Goal: Information Seeking & Learning: Compare options

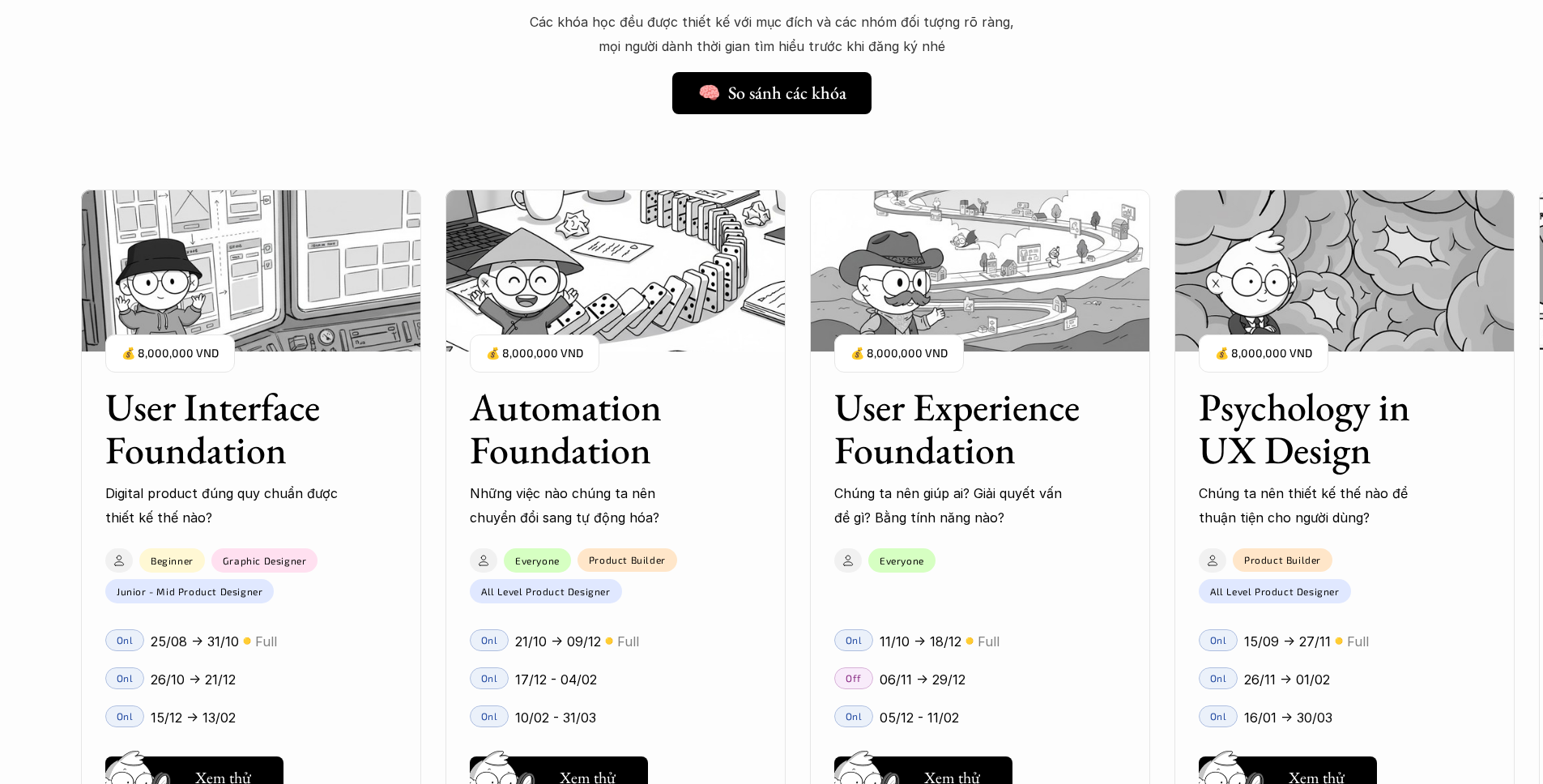
scroll to position [1571, 0]
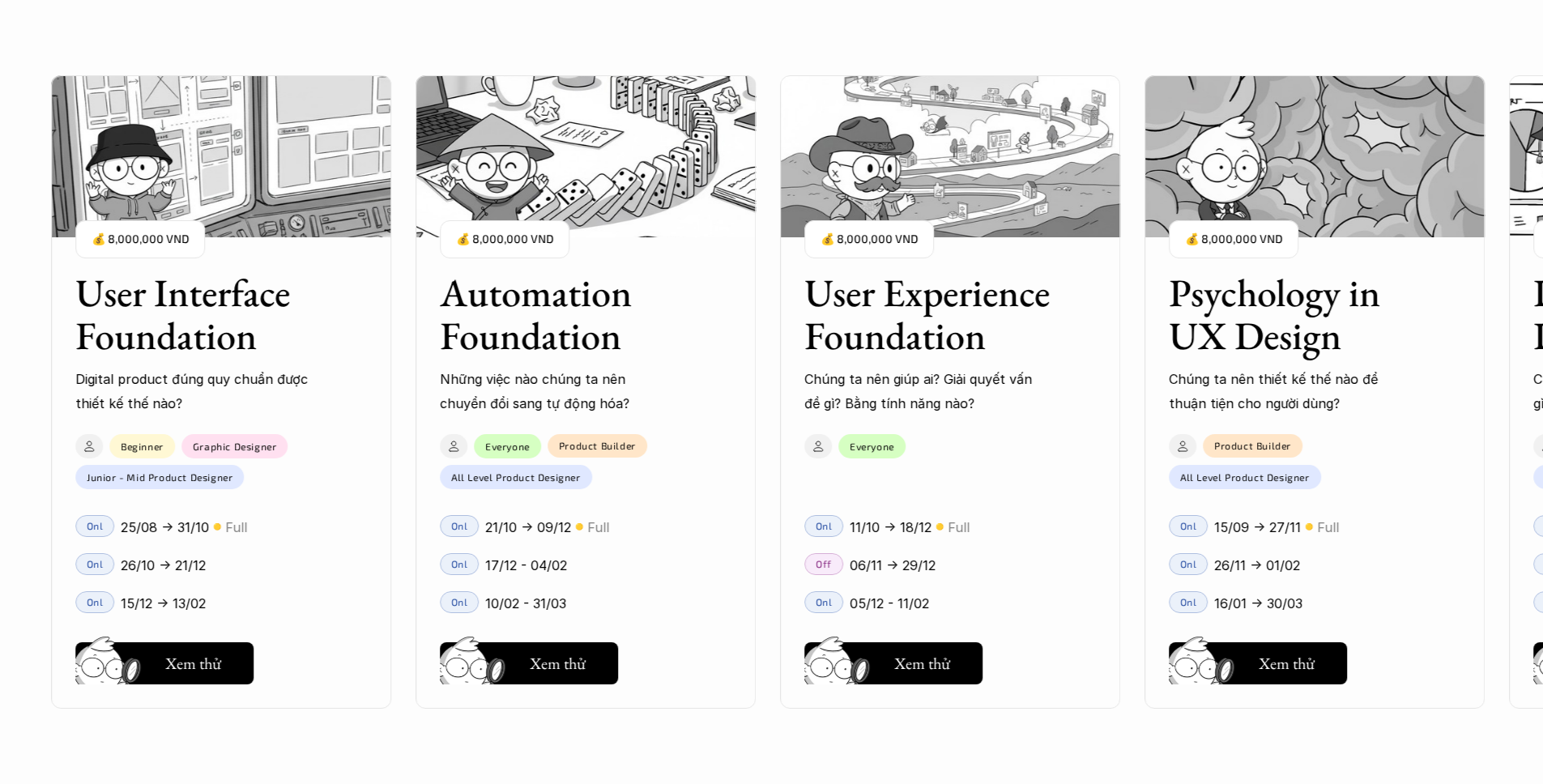
drag, startPoint x: 1058, startPoint y: 497, endPoint x: 877, endPoint y: 507, distance: 181.3
click at [877, 507] on div "User Interface Foundation Digital product đúng quy chuẩn được thiết kế thế nào?…" at bounding box center [771, 392] width 1380 height 784
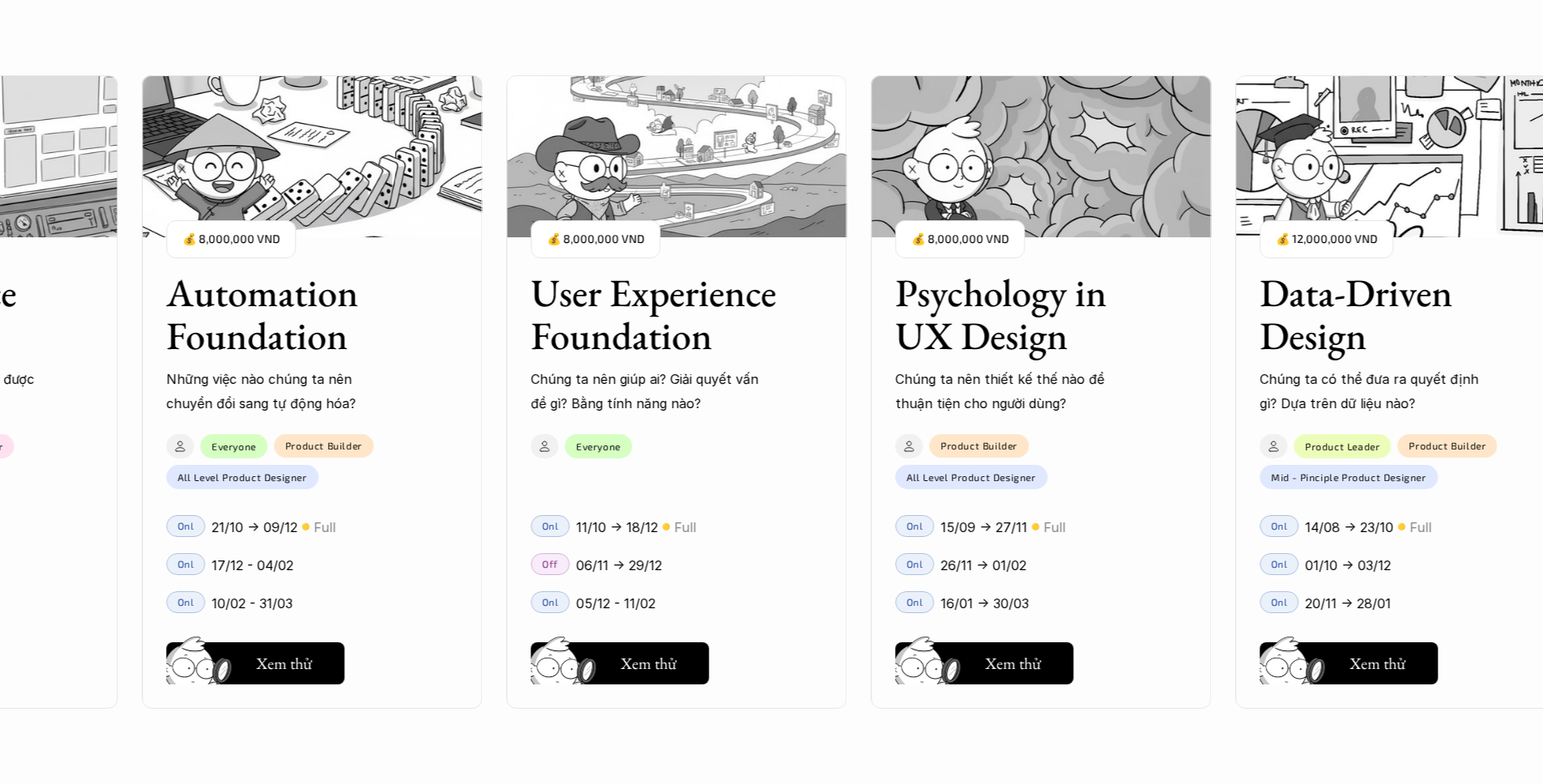
drag, startPoint x: 857, startPoint y: 503, endPoint x: 691, endPoint y: 507, distance: 166.0
click at [724, 506] on div "User Interface Foundation Digital product đúng quy chuẩn được thiết kế thế nào?…" at bounding box center [771, 392] width 1380 height 784
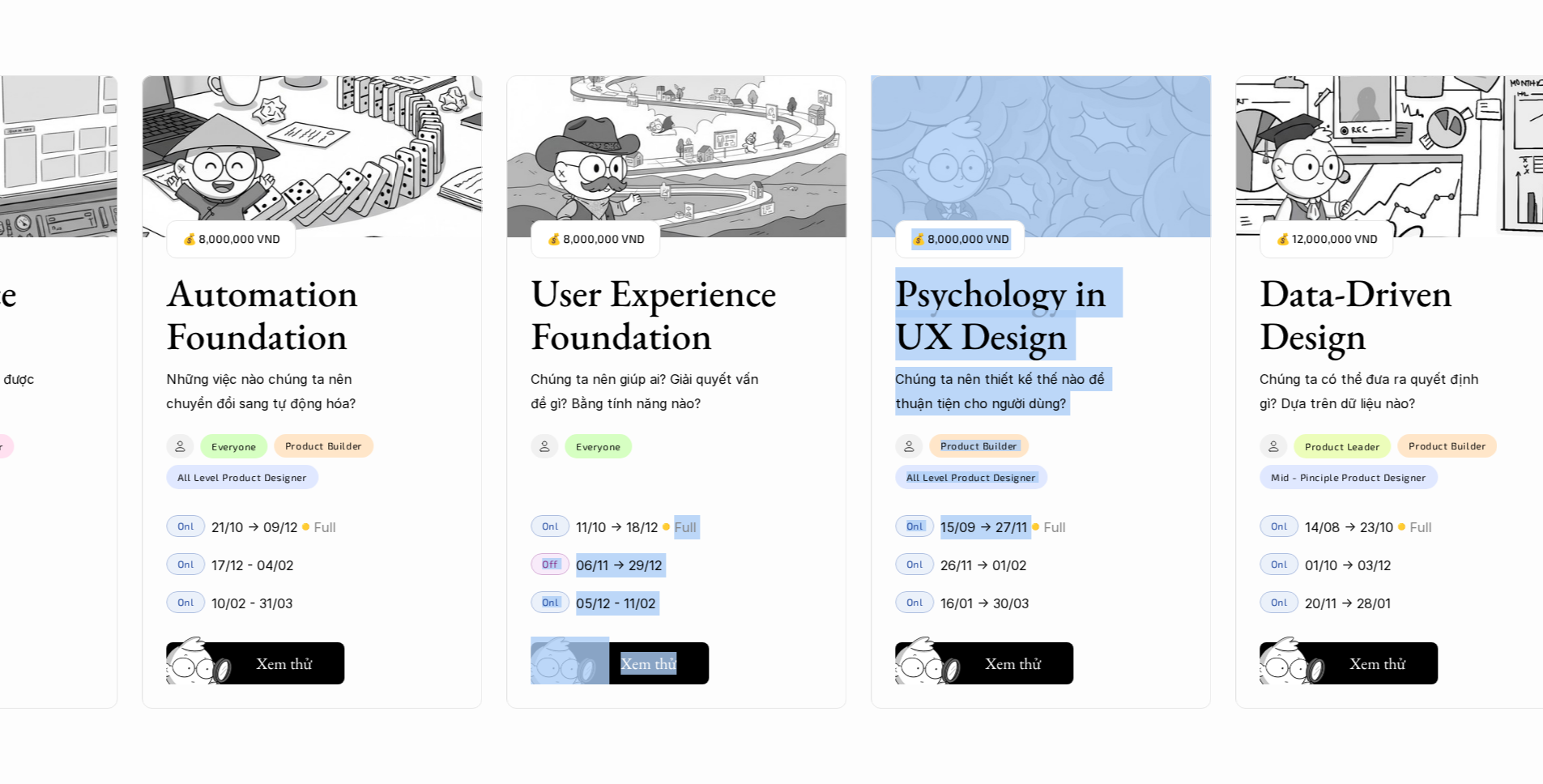
drag, startPoint x: 1027, startPoint y: 506, endPoint x: 595, endPoint y: 504, distance: 432.0
click at [605, 503] on div "User Interface Foundation Digital product đúng quy chuẩn được thiết kế thế nào?…" at bounding box center [771, 392] width 1380 height 784
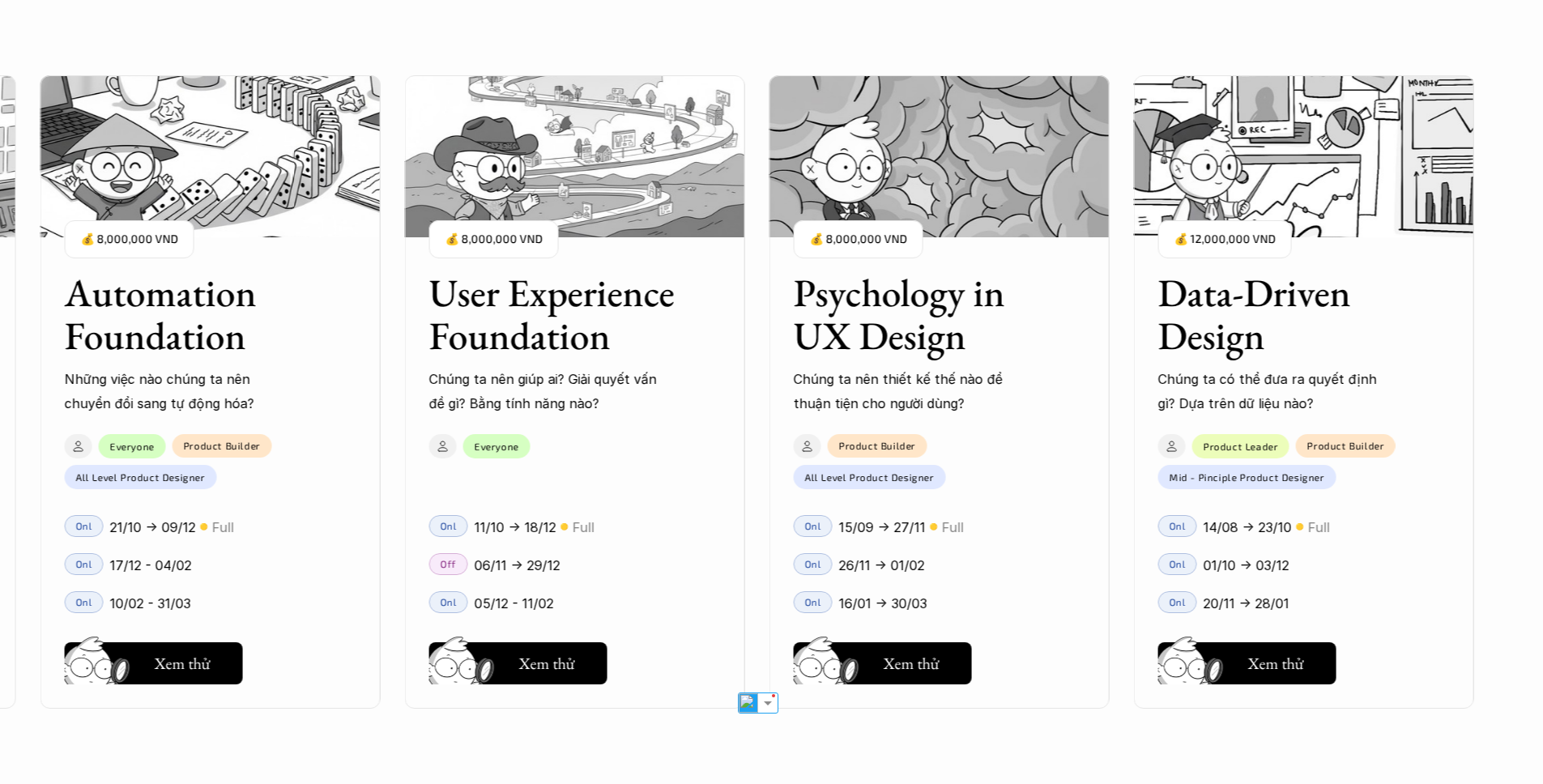
click at [1121, 589] on div "User Interface Foundation Digital product đúng quy chuẩn được thiết kế thế nào?…" at bounding box center [575, 392] width 1798 height 784
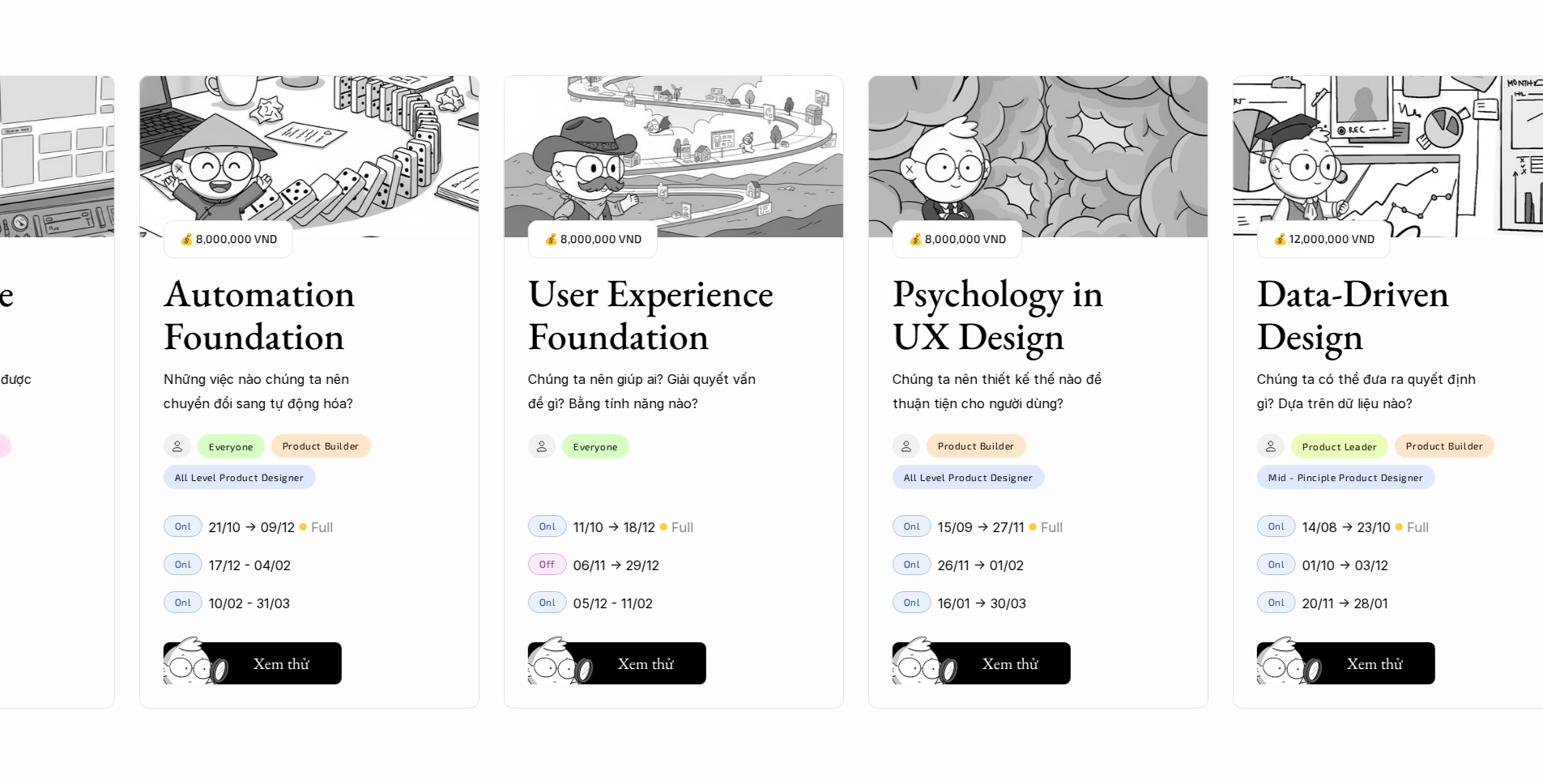
drag, startPoint x: 838, startPoint y: 549, endPoint x: 1246, endPoint y: 545, distance: 408.0
click at [1247, 544] on div "User Interface Foundation Digital product đúng quy chuẩn được thiết kế thế nào?…" at bounding box center [771, 392] width 1380 height 784
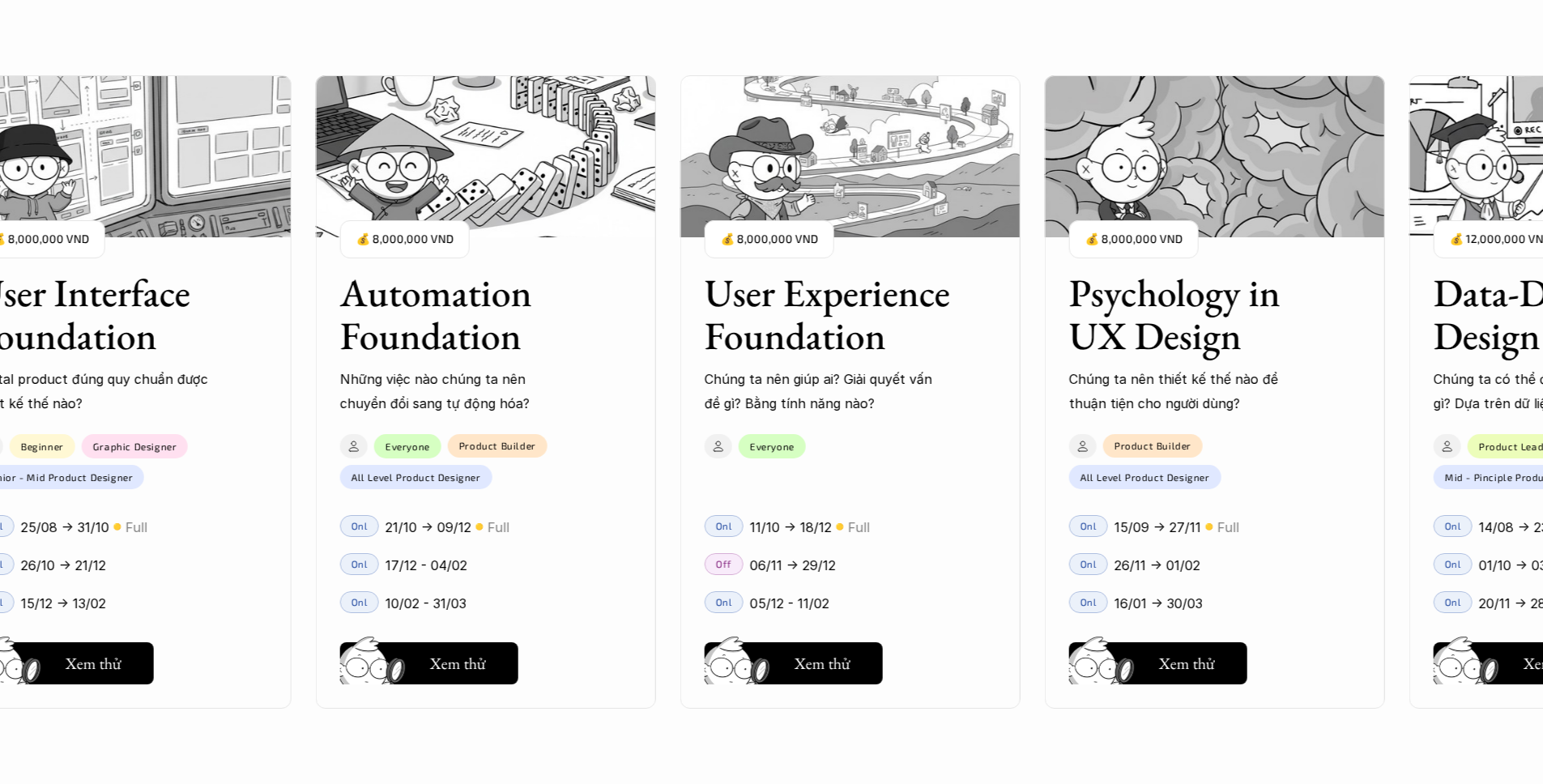
drag, startPoint x: 1059, startPoint y: 521, endPoint x: 1140, endPoint y: 531, distance: 81.6
click at [1388, 512] on div "User Interface Foundation Digital product đúng quy chuẩn được thiết kế thế nào?…" at bounding box center [771, 392] width 1380 height 784
drag, startPoint x: 1208, startPoint y: 521, endPoint x: 1432, endPoint y: 515, distance: 224.1
click at [1424, 515] on div "User Interface Foundation Digital product đúng quy chuẩn được thiết kế thế nào?…" at bounding box center [771, 392] width 1380 height 784
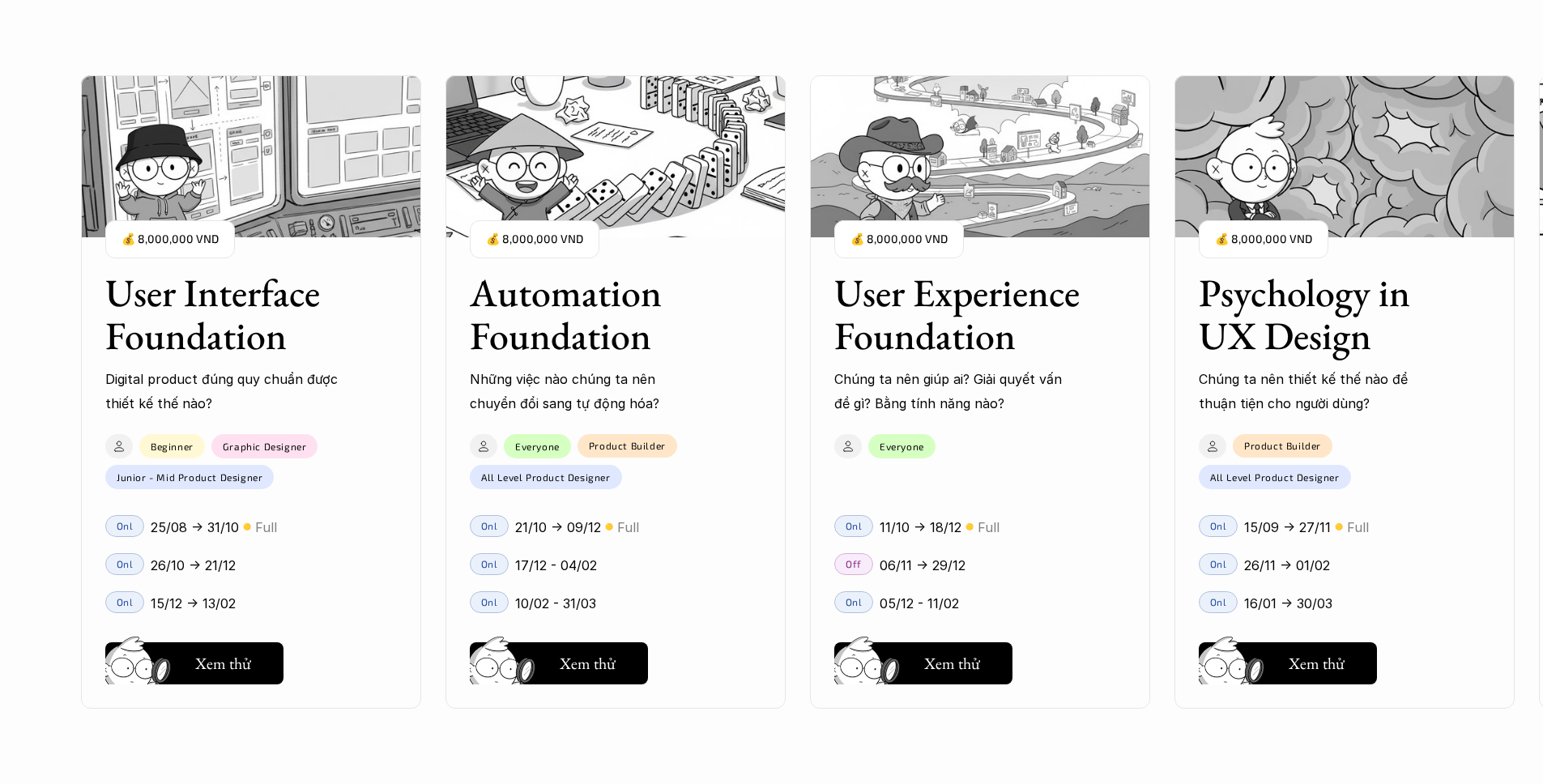
drag, startPoint x: 1138, startPoint y: 497, endPoint x: 1505, endPoint y: 486, distance: 367.2
click at [1367, 483] on div "User Interface Foundation Digital product đúng quy chuẩn được thiết kế thế nào?…" at bounding box center [771, 392] width 1380 height 784
drag, startPoint x: 1041, startPoint y: 483, endPoint x: 1318, endPoint y: 468, distance: 277.4
click at [1292, 468] on div "User Interface Foundation Digital product đúng quy chuẩn được thiết kế thế nào?…" at bounding box center [771, 392] width 1380 height 784
click at [797, 456] on div "User Interface Foundation Digital product đúng quy chuẩn được thiết kế thế nào?…" at bounding box center [771, 392] width 1380 height 784
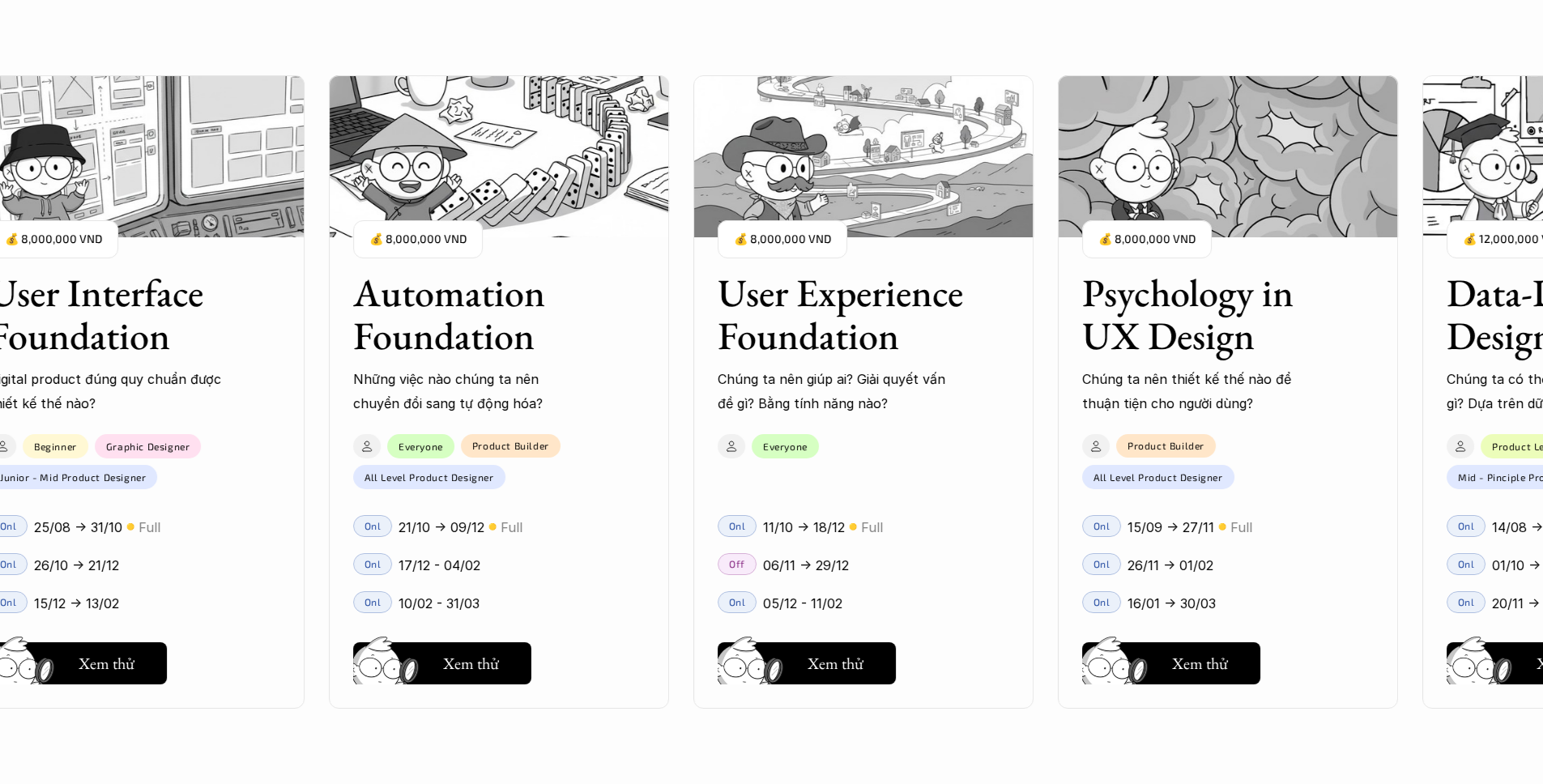
drag, startPoint x: 868, startPoint y: 451, endPoint x: 719, endPoint y: 460, distance: 149.3
click at [731, 456] on div "User Interface Foundation Digital product đúng quy chuẩn được thiết kế thế nào?…" at bounding box center [771, 392] width 1380 height 784
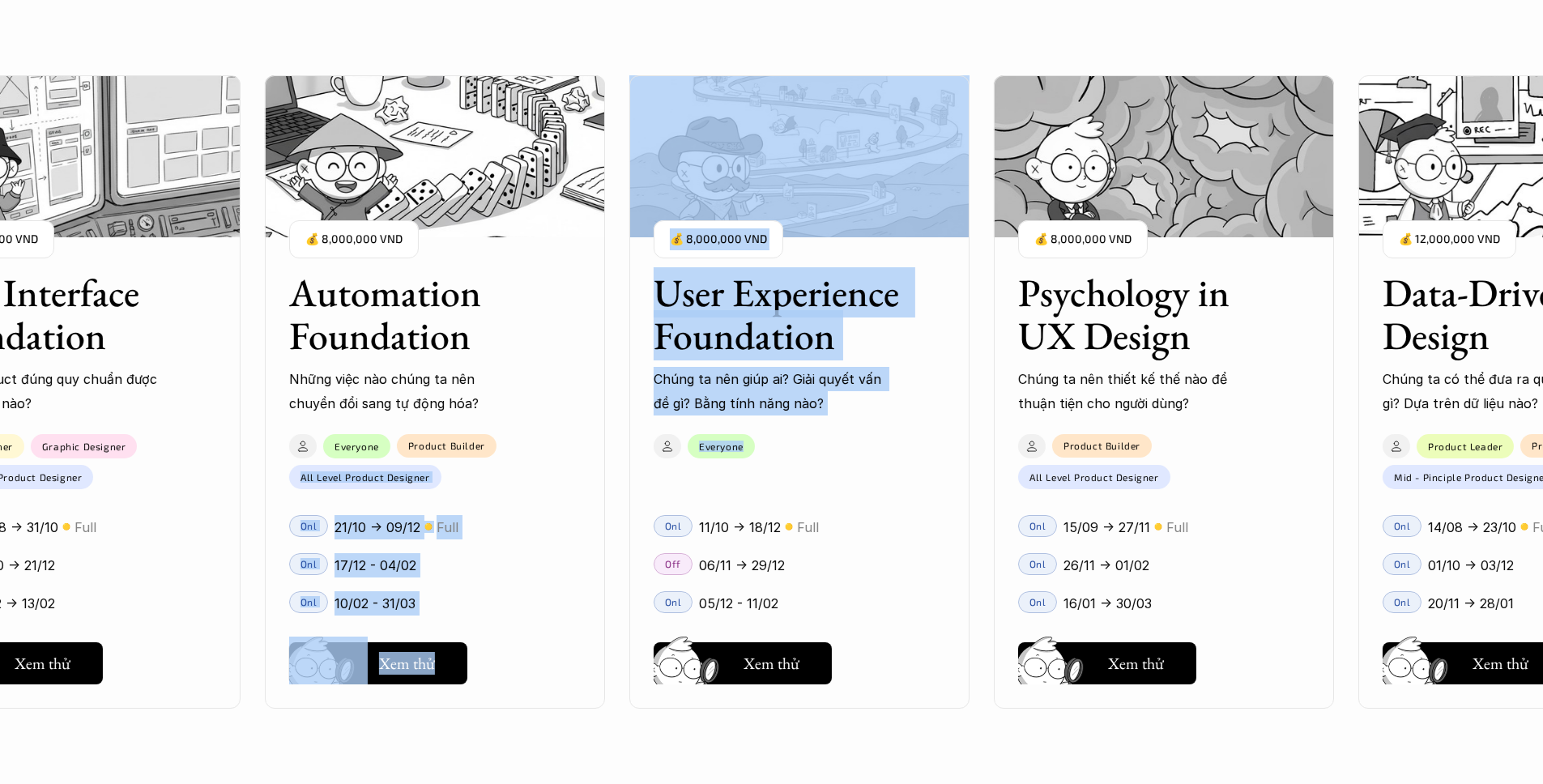
drag, startPoint x: 860, startPoint y: 451, endPoint x: 555, endPoint y: 466, distance: 305.4
click at [555, 466] on div "User Interface Foundation Digital product đúng quy chuẩn được thiết kế thế nào?…" at bounding box center [771, 392] width 1380 height 784
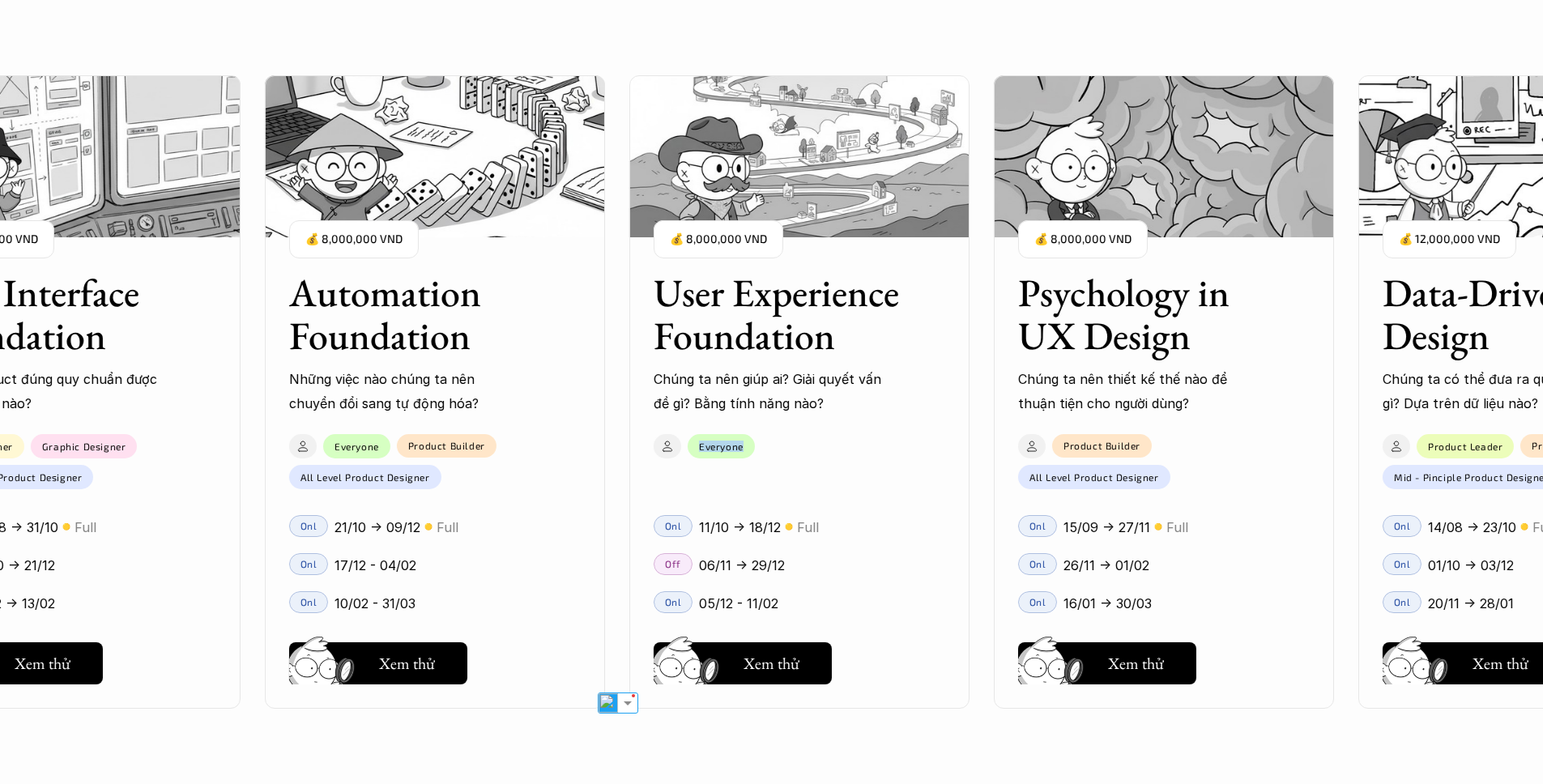
drag, startPoint x: 627, startPoint y: 443, endPoint x: 492, endPoint y: 449, distance: 135.1
click at [508, 448] on div "User Interface Foundation Digital product đúng quy chuẩn được thiết kế thế nào?…" at bounding box center [771, 392] width 1380 height 784
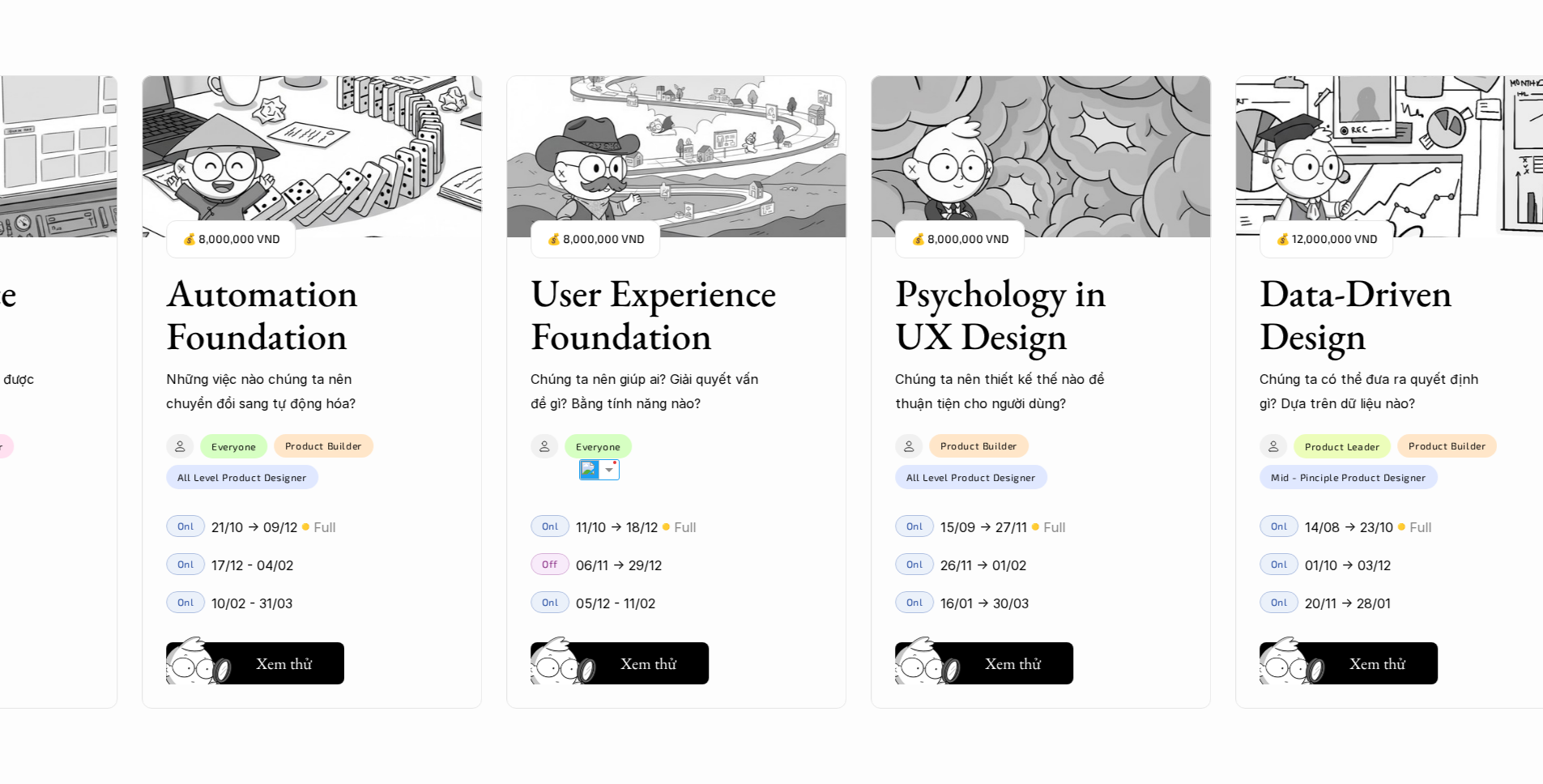
drag, startPoint x: 1118, startPoint y: 432, endPoint x: 901, endPoint y: 458, distance: 218.6
click at [901, 463] on div "User Interface Foundation Digital product đúng quy chuẩn được thiết kế thế nào?…" at bounding box center [771, 392] width 1380 height 784
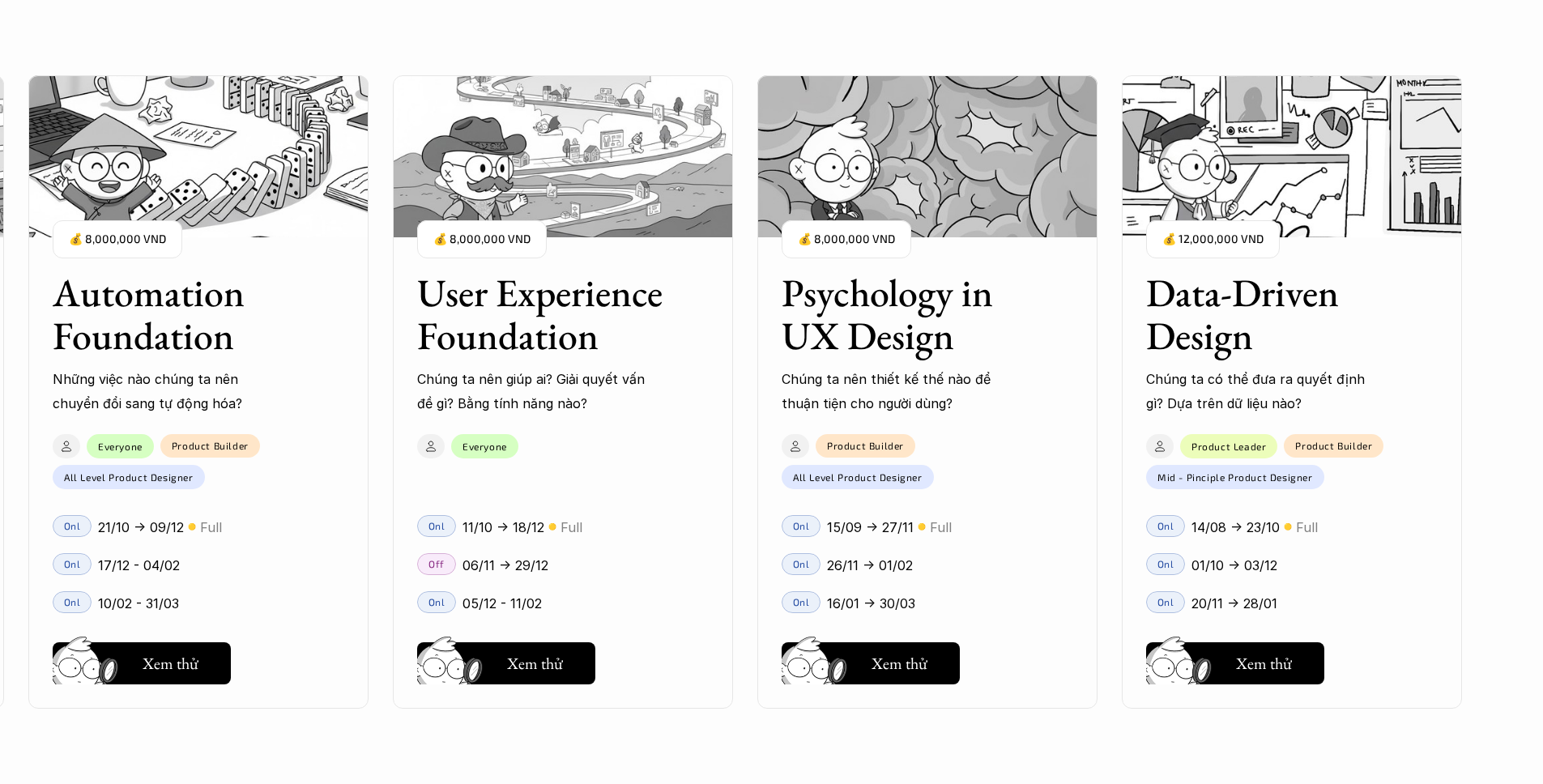
drag, startPoint x: 899, startPoint y: 443, endPoint x: 614, endPoint y: 454, distance: 285.2
click at [647, 447] on div "User Interface Foundation Digital product đúng quy chuẩn được thiết kế thế nào?…" at bounding box center [771, 392] width 1380 height 784
drag, startPoint x: 904, startPoint y: 432, endPoint x: 385, endPoint y: 440, distance: 519.1
click at [415, 442] on div "User Interface Foundation Digital product đúng quy chuẩn được thiết kế thế nào?…" at bounding box center [771, 392] width 1380 height 784
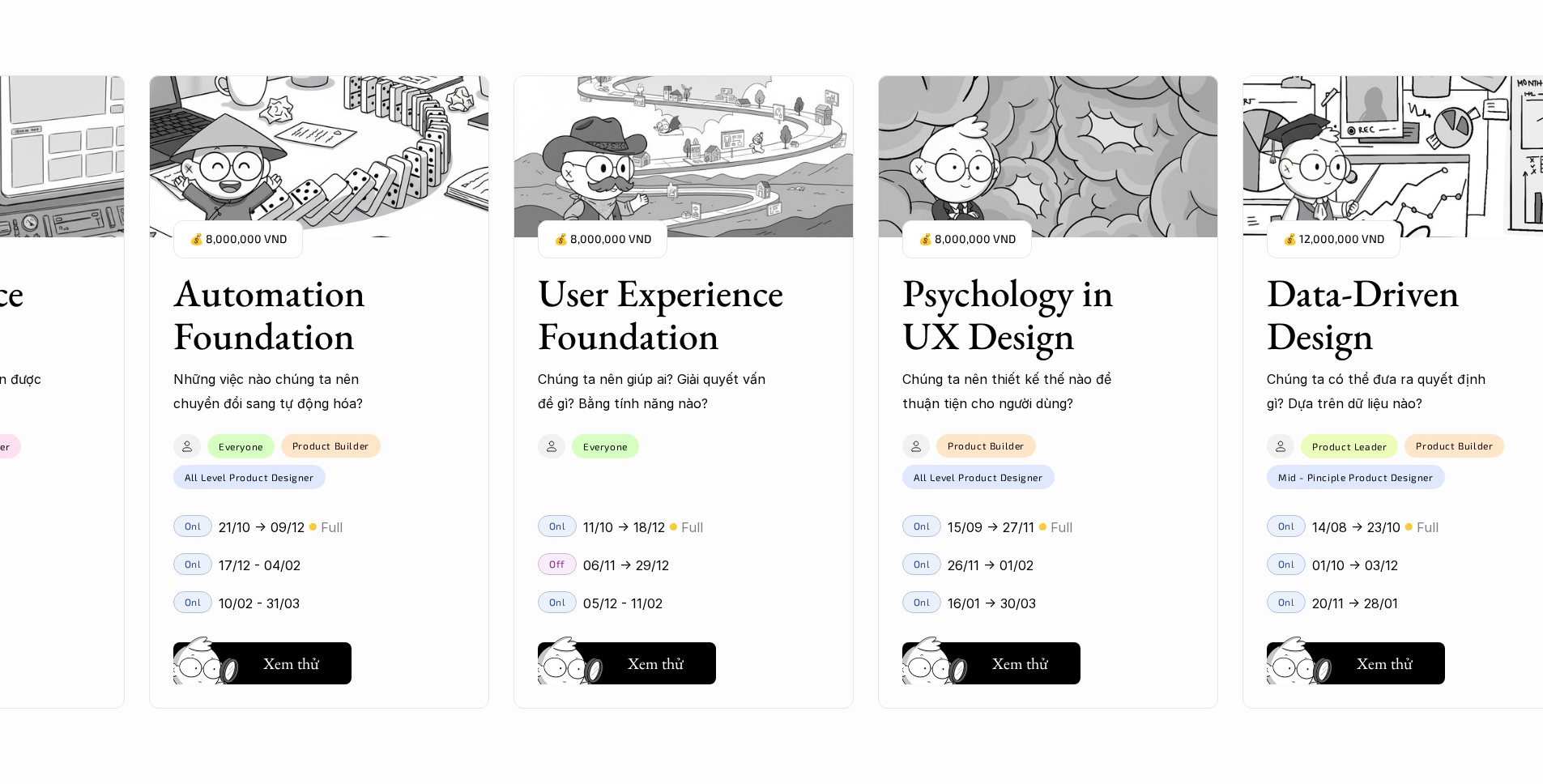
drag, startPoint x: 682, startPoint y: 476, endPoint x: 765, endPoint y: 462, distance: 84.2
click at [834, 471] on div "User Interface Foundation Digital product đúng quy chuẩn được thiết kế thế nào?…" at bounding box center [771, 392] width 1380 height 784
drag, startPoint x: 767, startPoint y: 460, endPoint x: 822, endPoint y: 456, distance: 55.1
click at [859, 457] on div "User Interface Foundation Digital product đúng quy chuẩn được thiết kế thế nào?…" at bounding box center [771, 392] width 1380 height 784
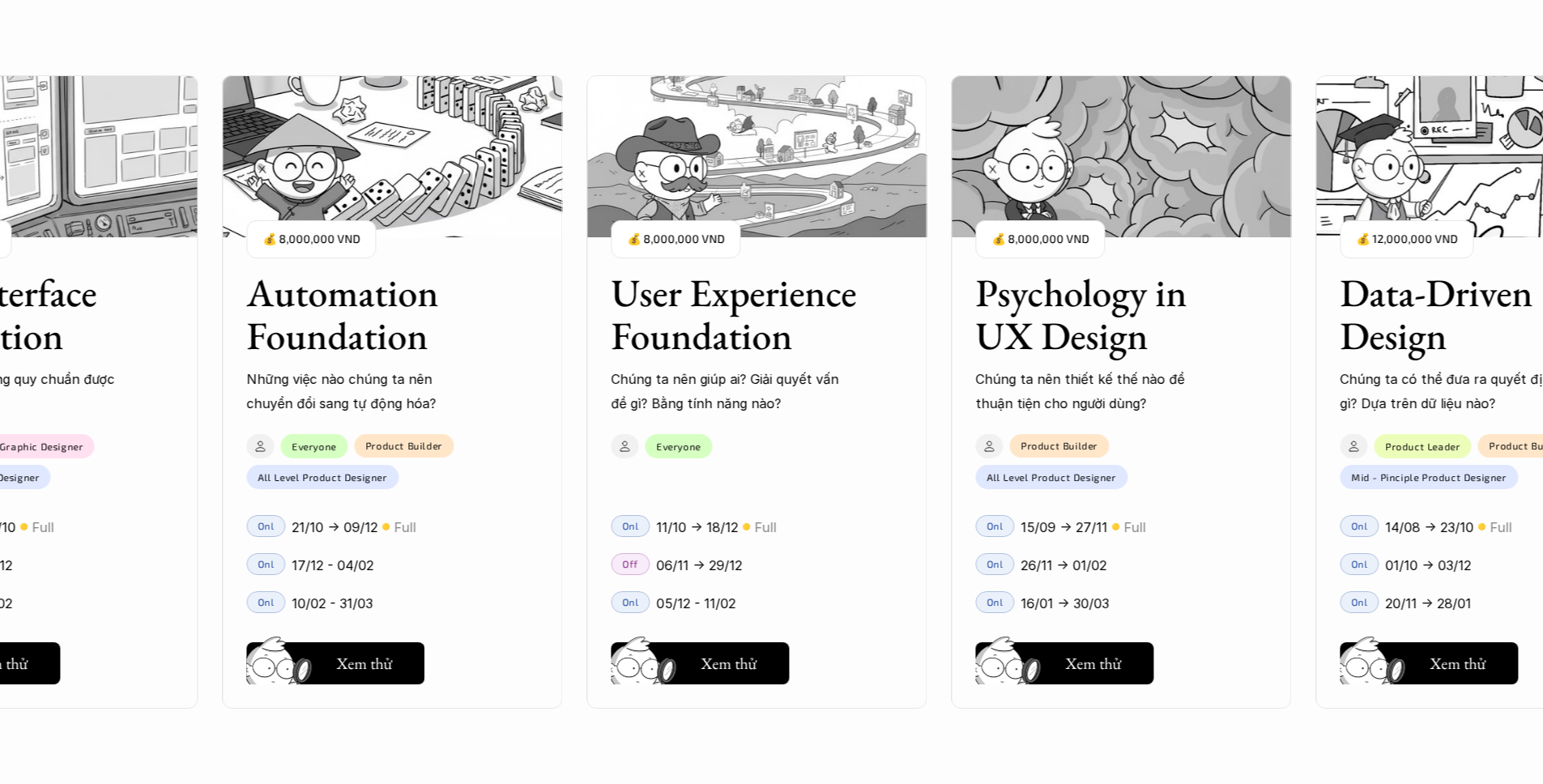
drag, startPoint x: 891, startPoint y: 448, endPoint x: 955, endPoint y: 446, distance: 64.0
click at [950, 445] on div "User Interface Foundation Digital product đúng quy chuẩn được thiết kế thế nào?…" at bounding box center [771, 392] width 1380 height 784
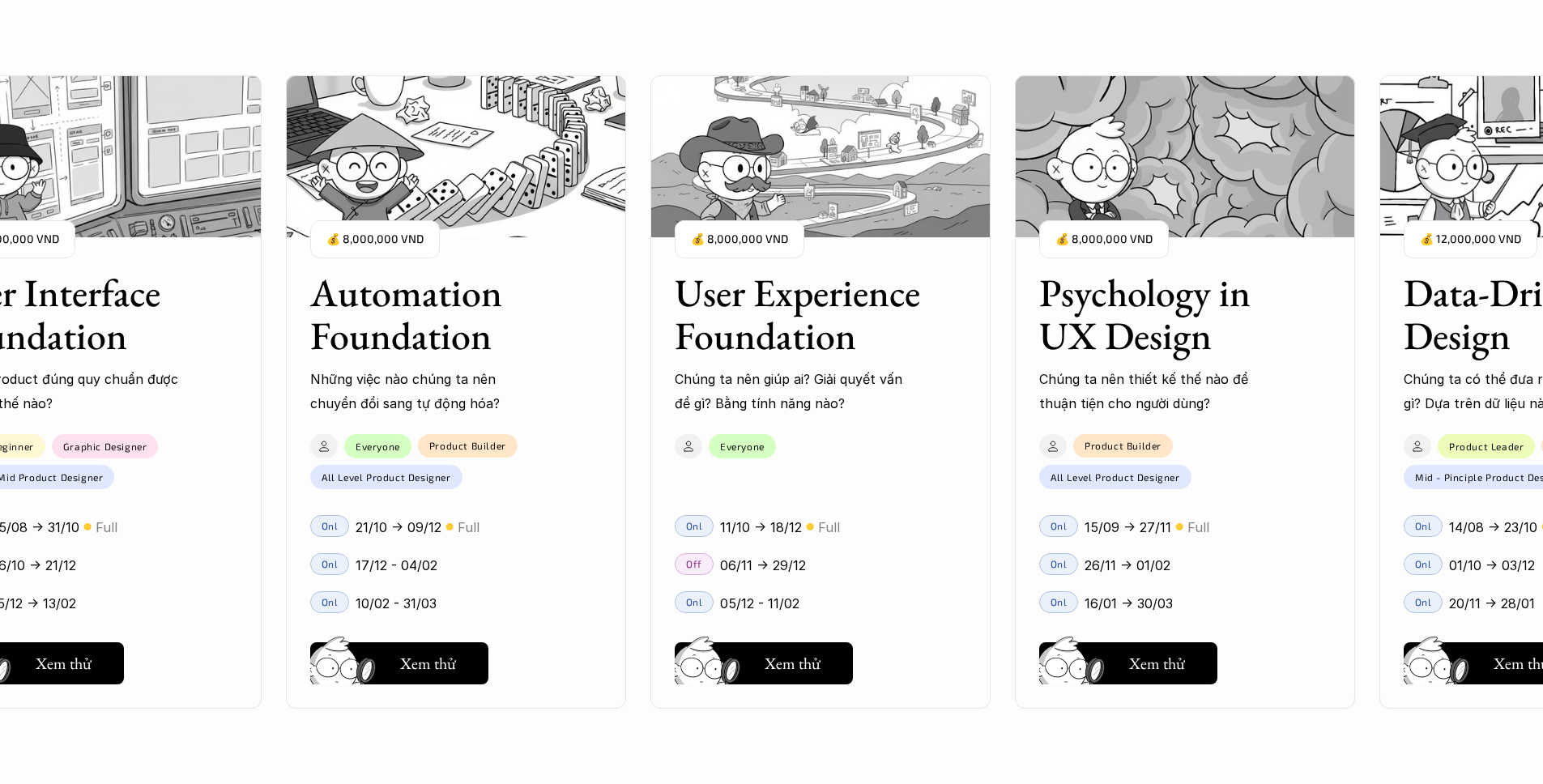
click at [1021, 445] on div "User Interface Foundation Digital product đúng quy chuẩn được thiết kế thế nào?…" at bounding box center [771, 392] width 1380 height 784
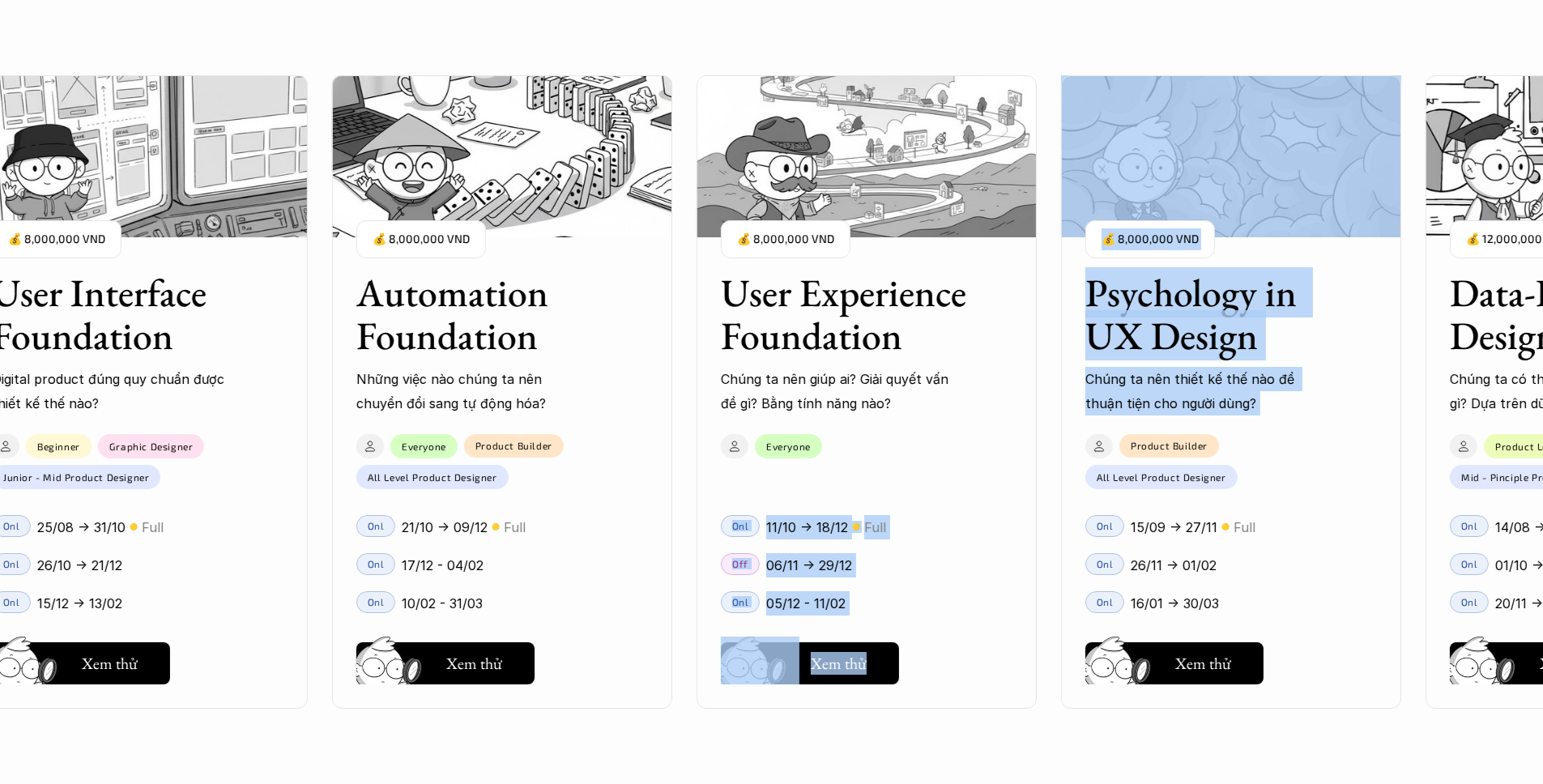
drag, startPoint x: 1086, startPoint y: 441, endPoint x: 977, endPoint y: 459, distance: 110.5
click at [1132, 432] on div "User Interface Foundation Digital product đúng quy chuẩn được thiết kế thế nào?…" at bounding box center [771, 392] width 1380 height 784
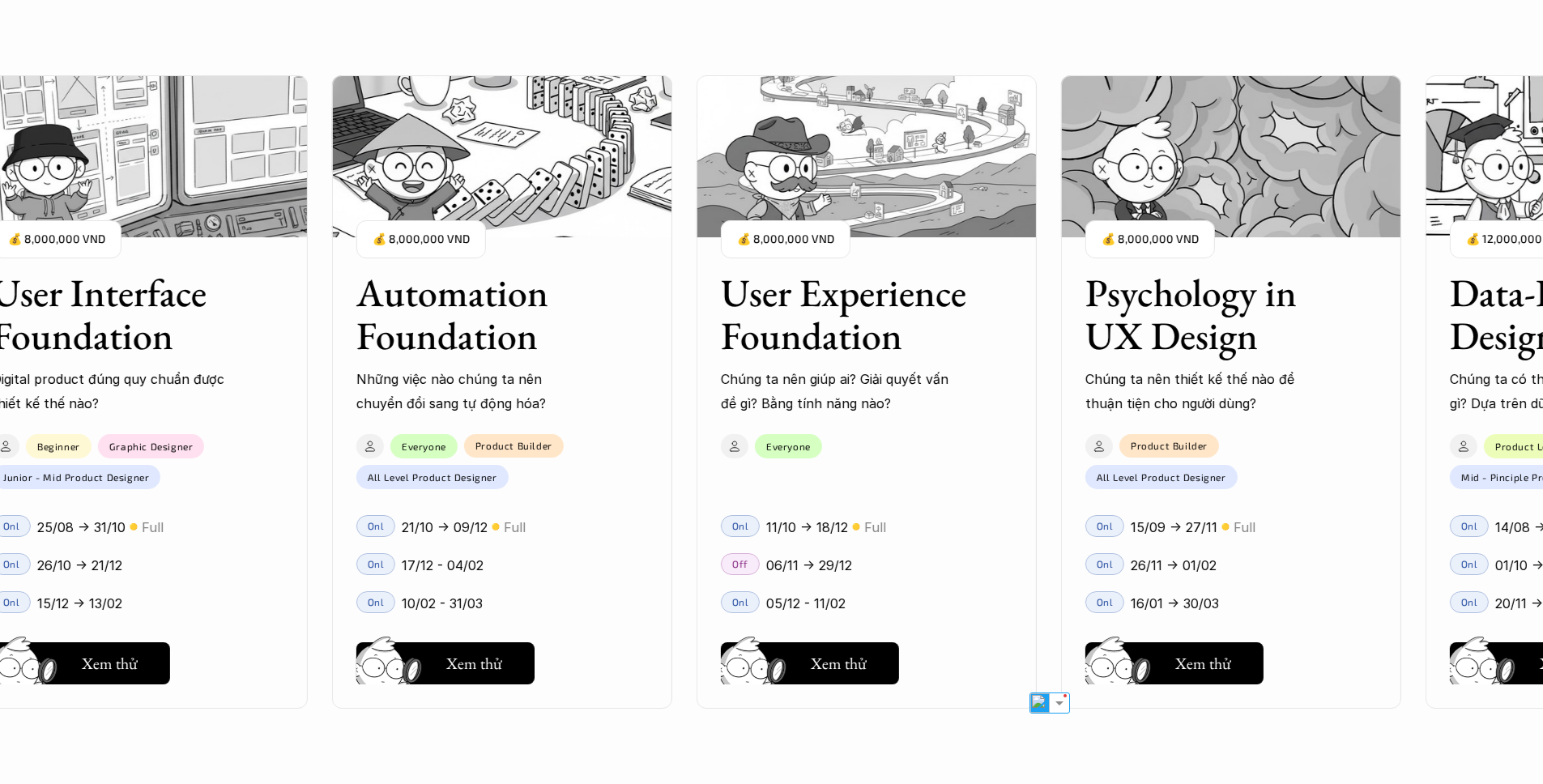
drag, startPoint x: 798, startPoint y: 466, endPoint x: 1151, endPoint y: 450, distance: 353.4
click at [1172, 441] on div "User Interface Foundation Digital product đúng quy chuẩn được thiết kế thế nào?…" at bounding box center [771, 392] width 1380 height 784
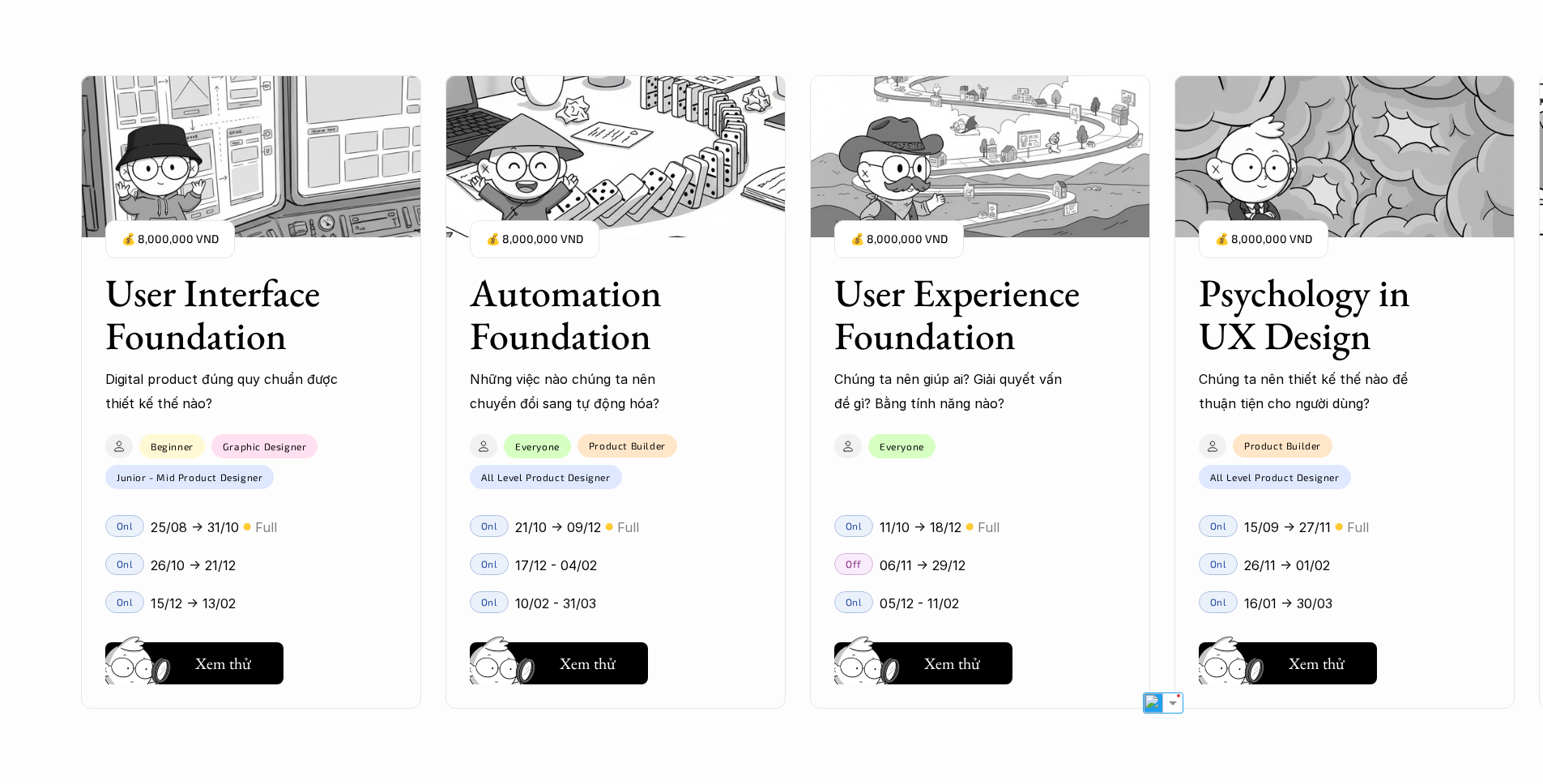
click at [210, 375] on p "Digital product đúng quy chuẩn được thiết kế thế nào?" at bounding box center [222, 391] width 234 height 49
click at [222, 317] on h3 "User Interface Foundation" at bounding box center [230, 314] width 251 height 86
click at [234, 185] on img at bounding box center [251, 156] width 340 height 162
click at [213, 675] on button "Hay thôi Xem thử" at bounding box center [194, 663] width 178 height 42
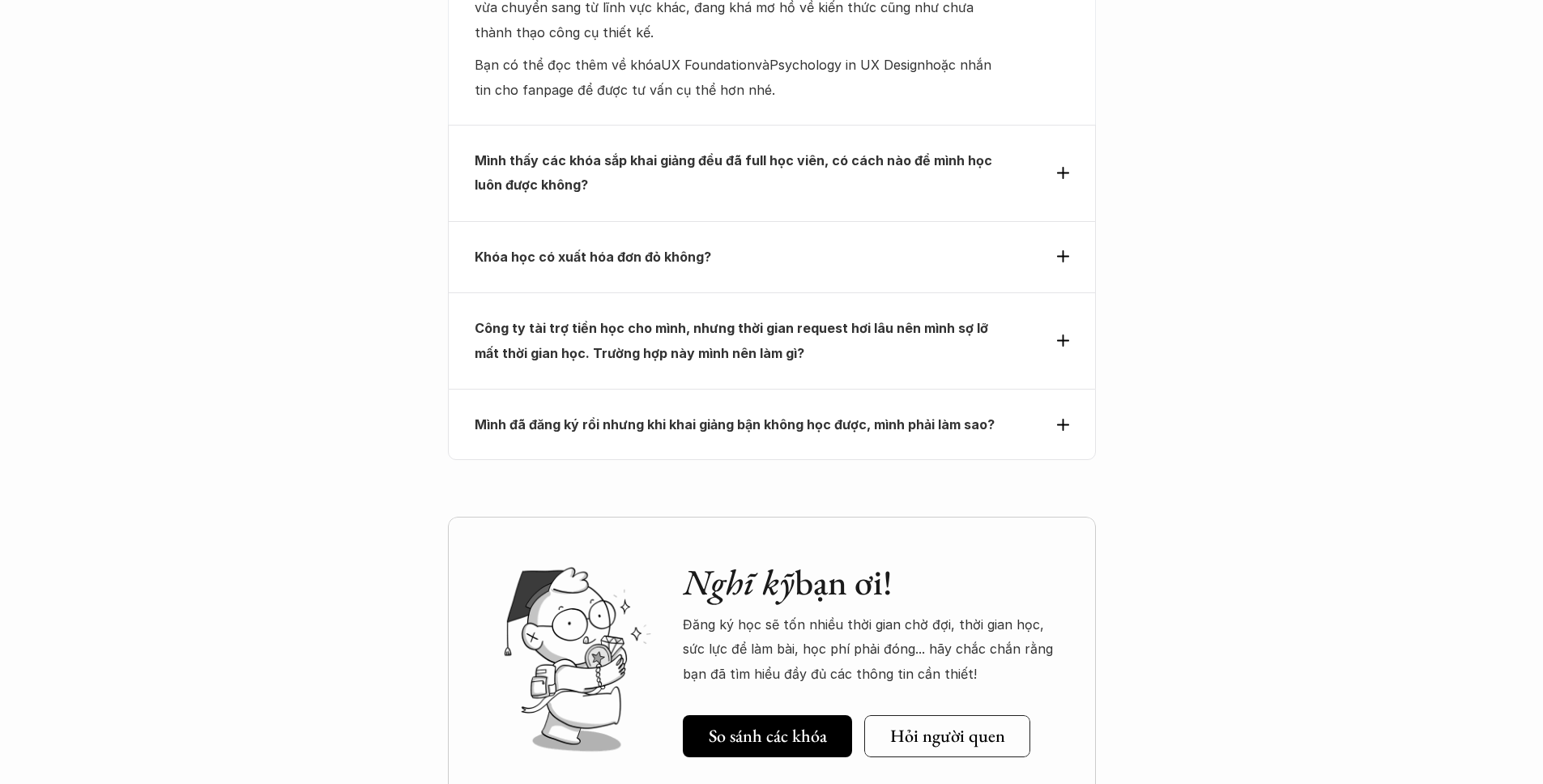
scroll to position [5586, 0]
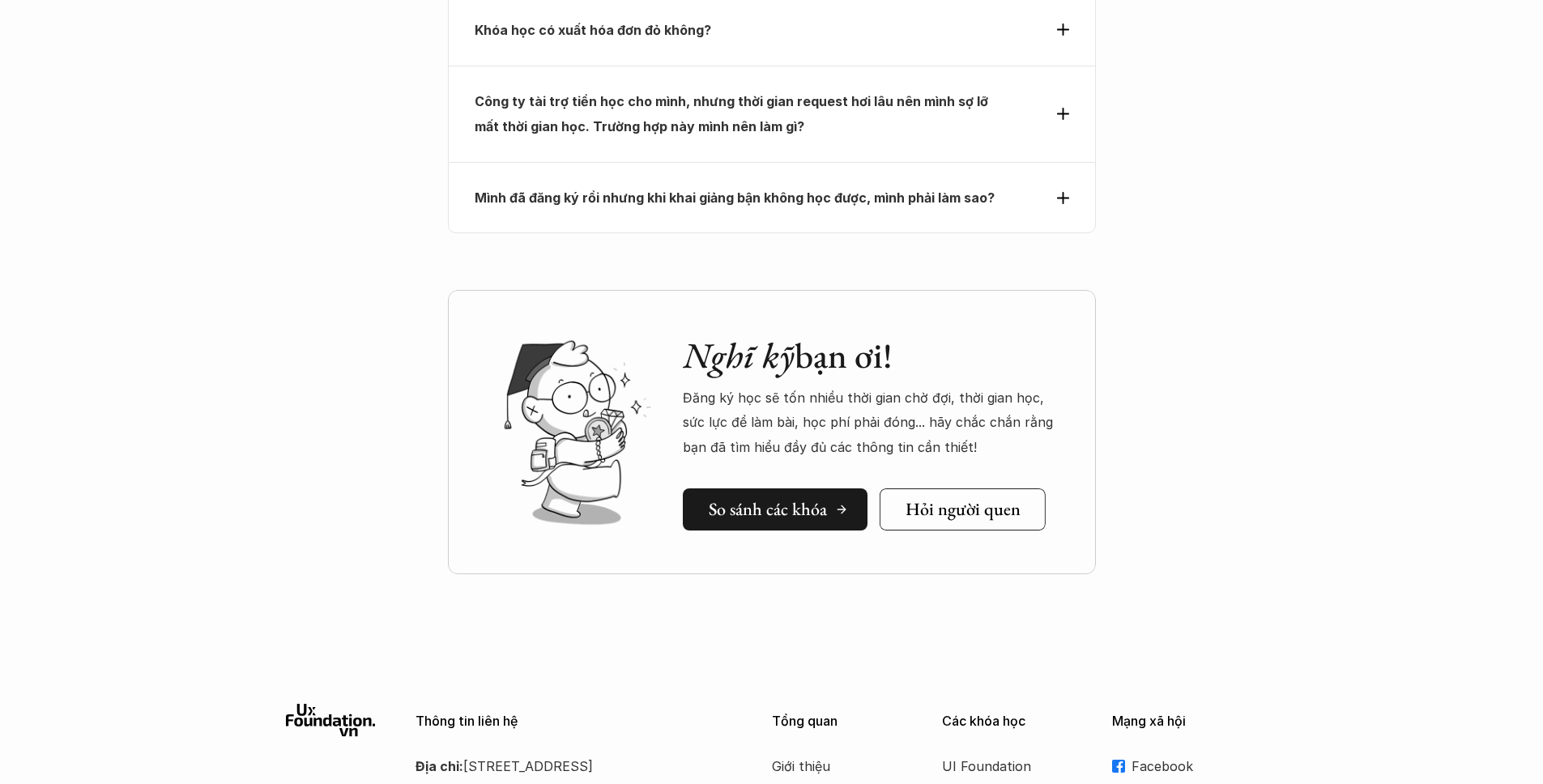
click at [753, 498] on h5 "So sánh các khóa" at bounding box center [768, 508] width 119 height 21
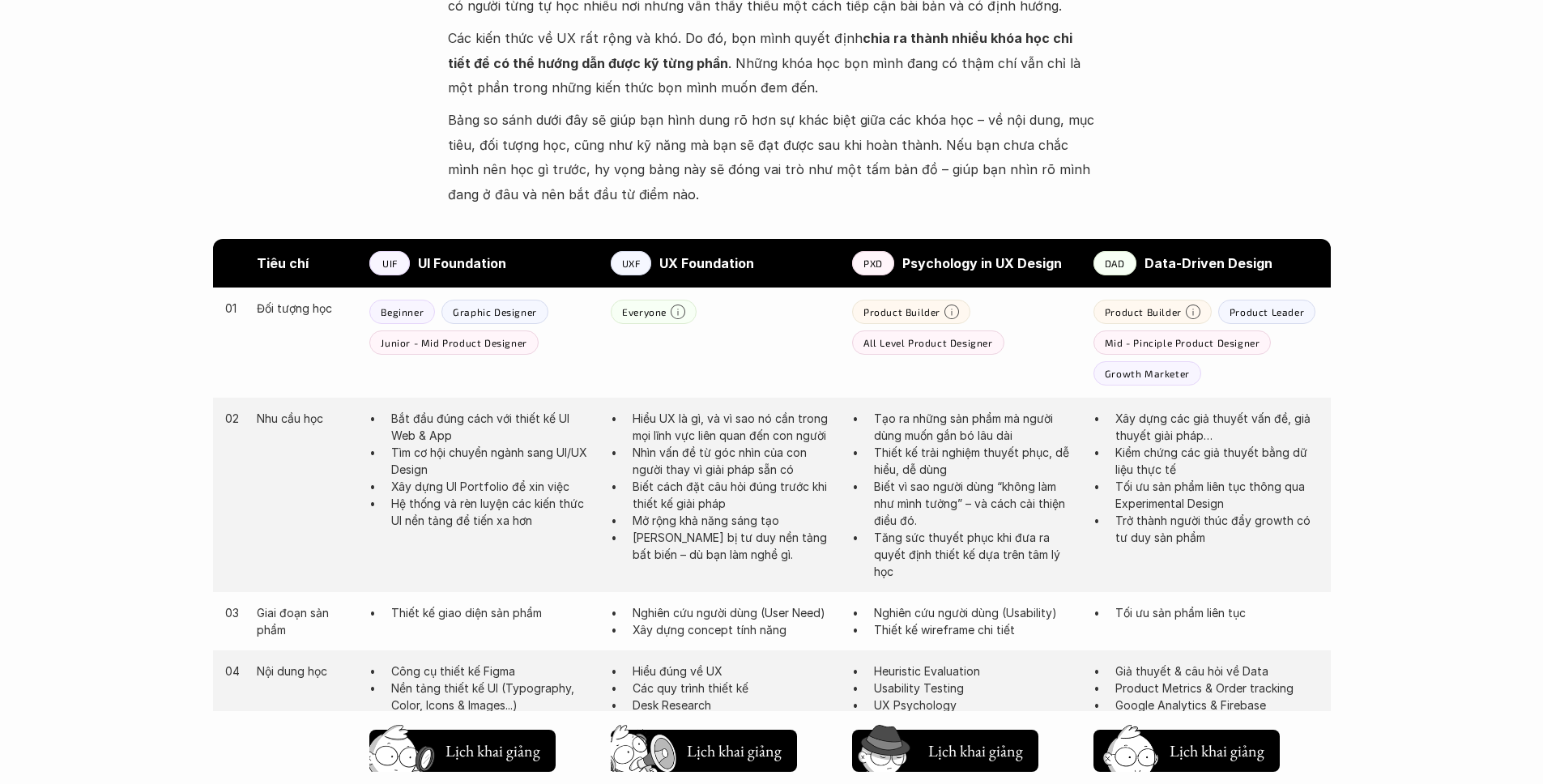
scroll to position [873, 0]
